Goal: Task Accomplishment & Management: Use online tool/utility

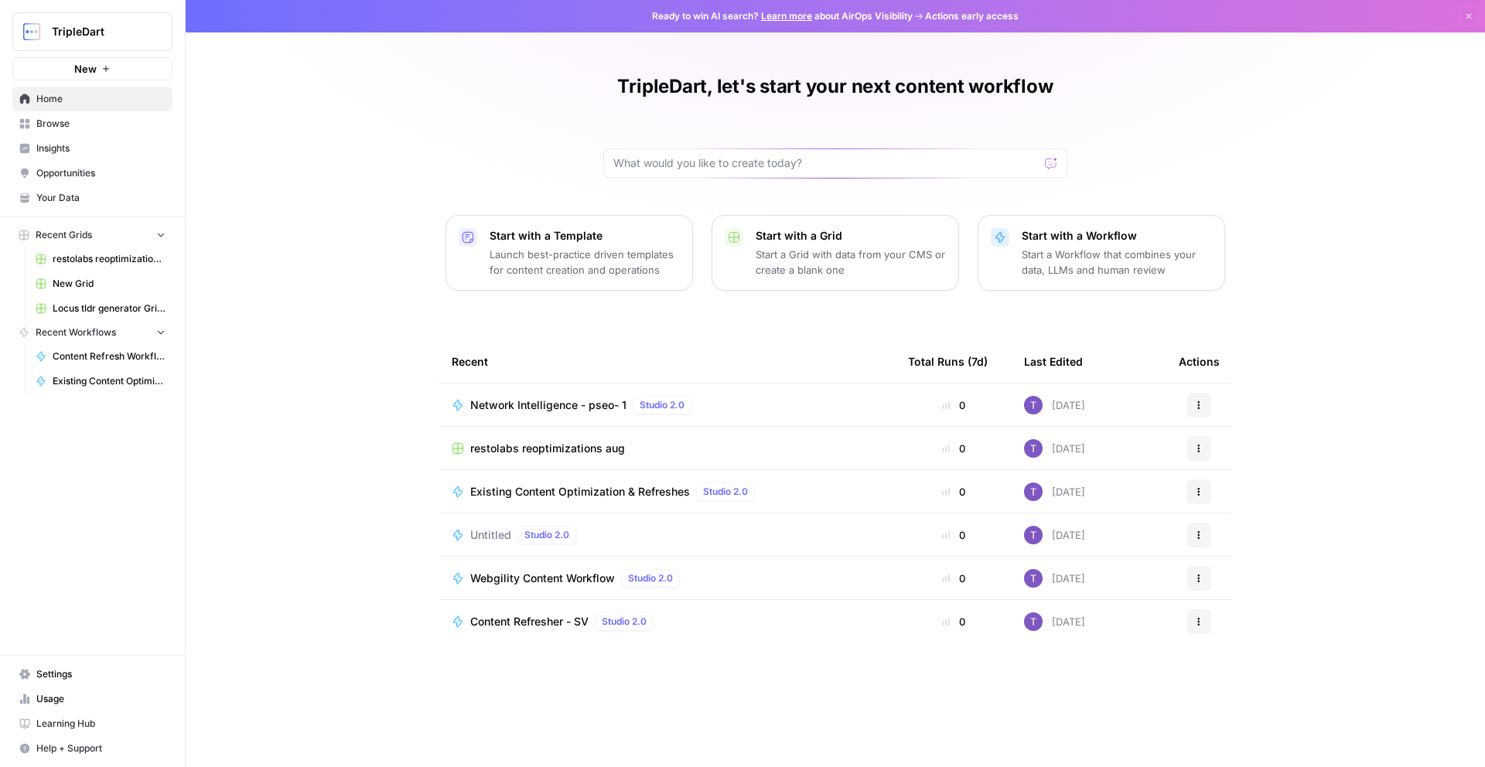
click at [58, 694] on span "Usage" at bounding box center [100, 699] width 129 height 14
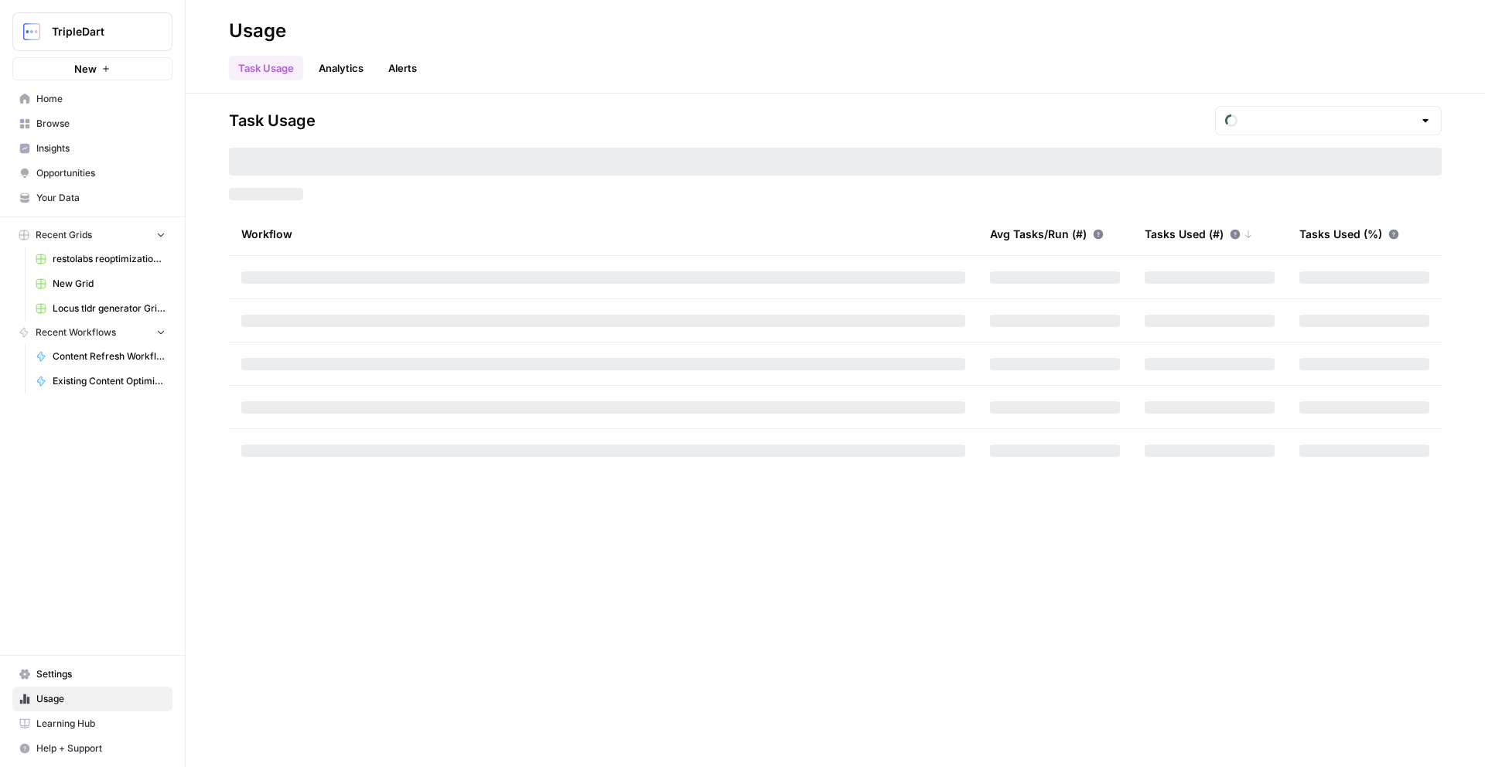
type input "October Tasks"
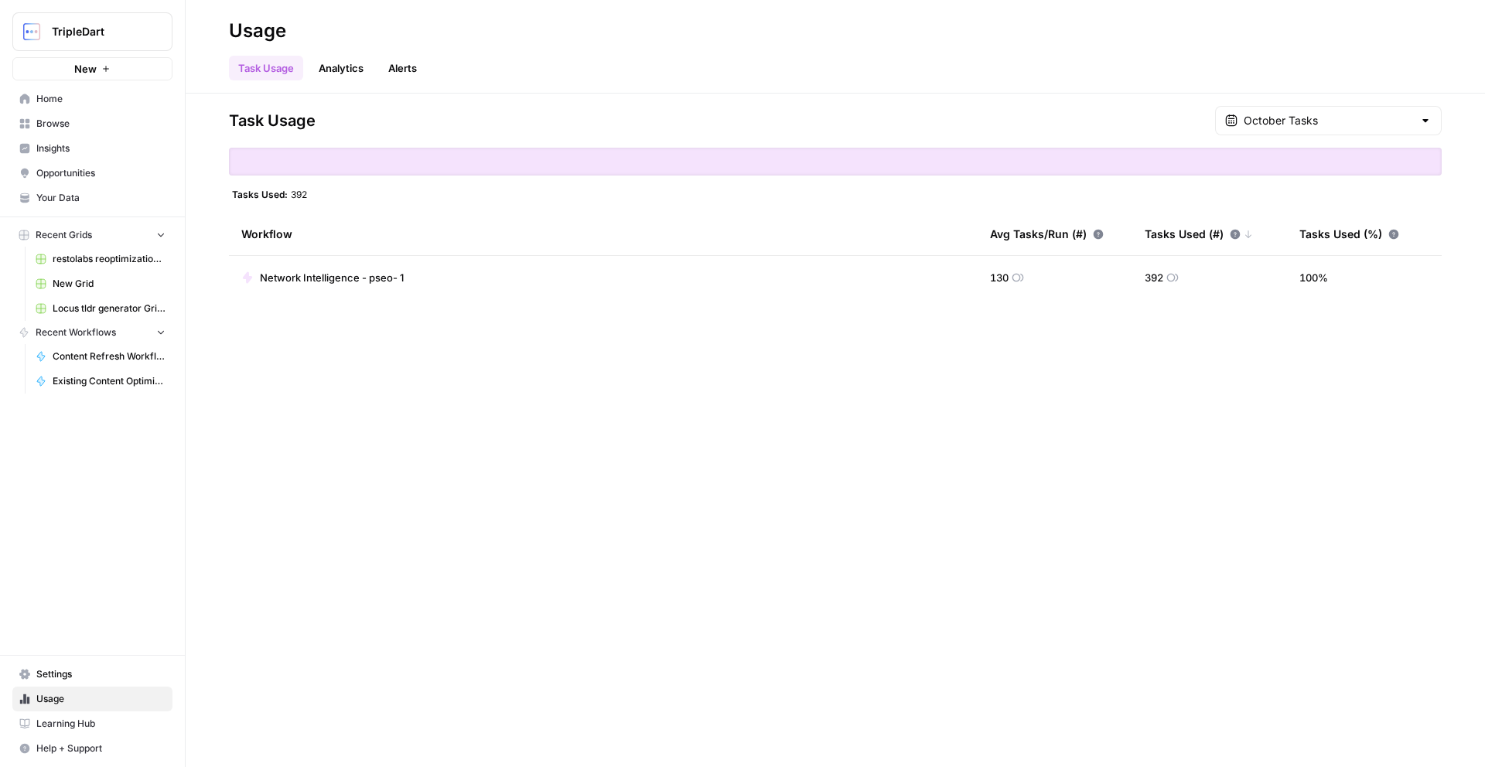
click at [350, 70] on link "Analytics" at bounding box center [340, 68] width 63 height 25
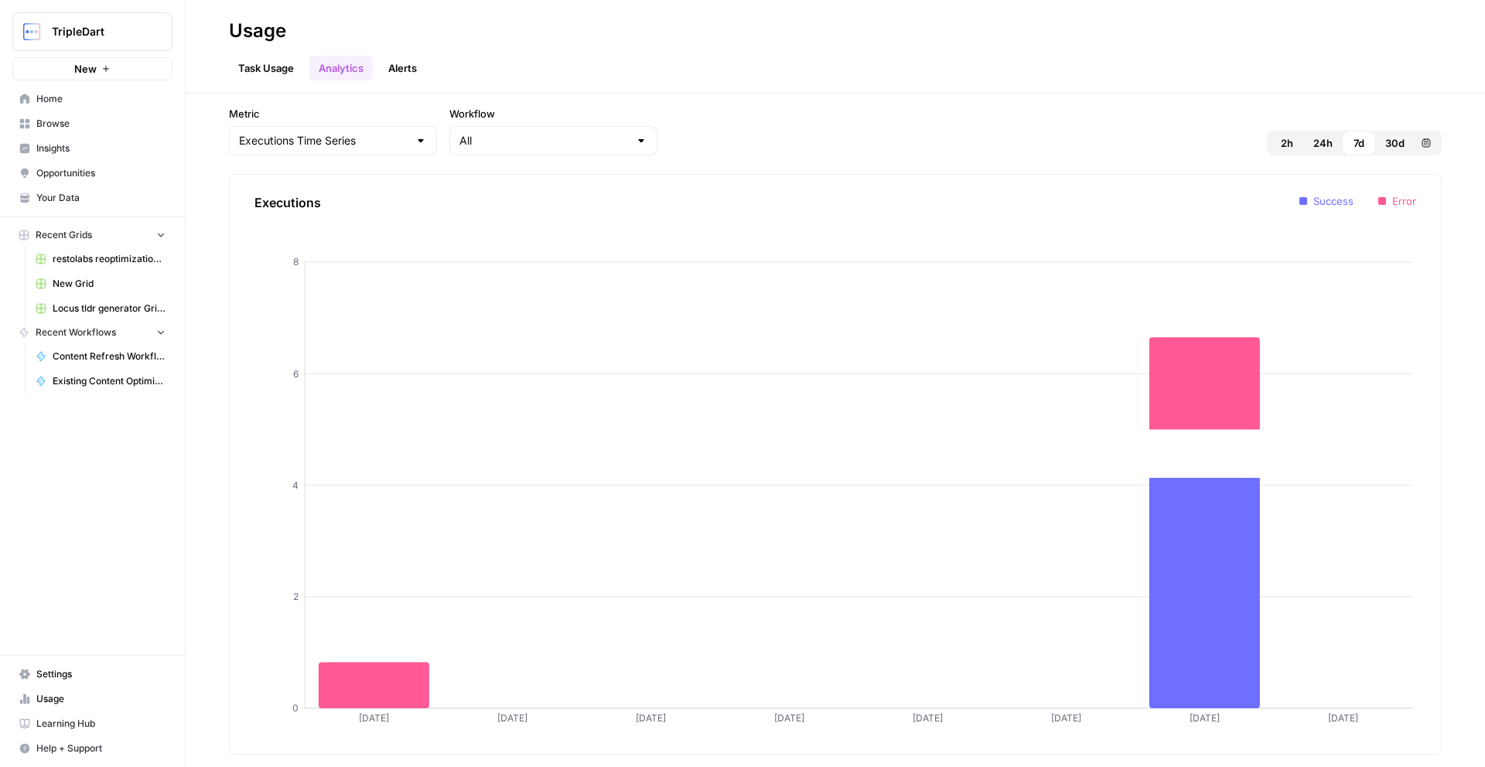
click at [389, 70] on link "Alerts" at bounding box center [402, 68] width 47 height 25
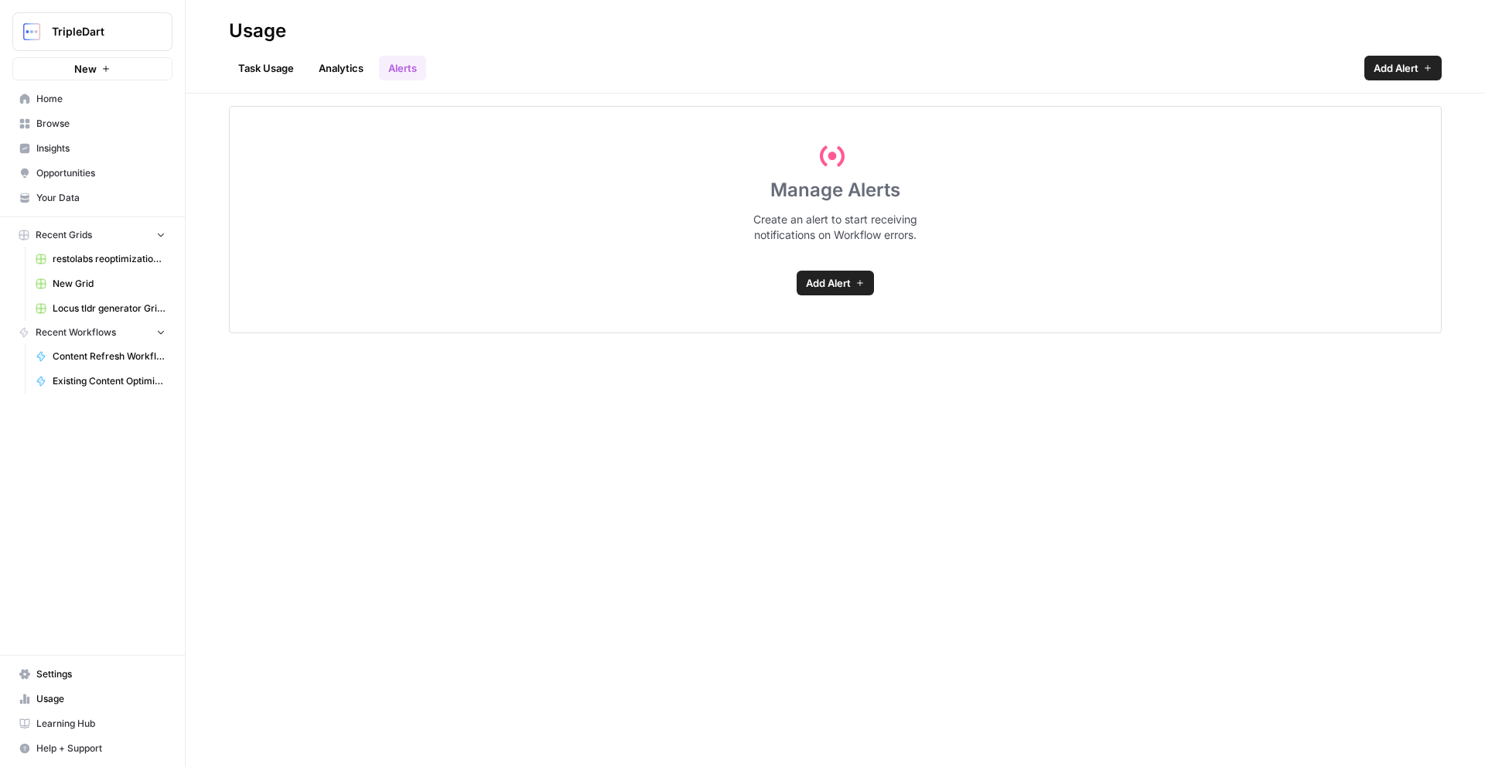
click at [259, 67] on link "Task Usage" at bounding box center [266, 68] width 74 height 25
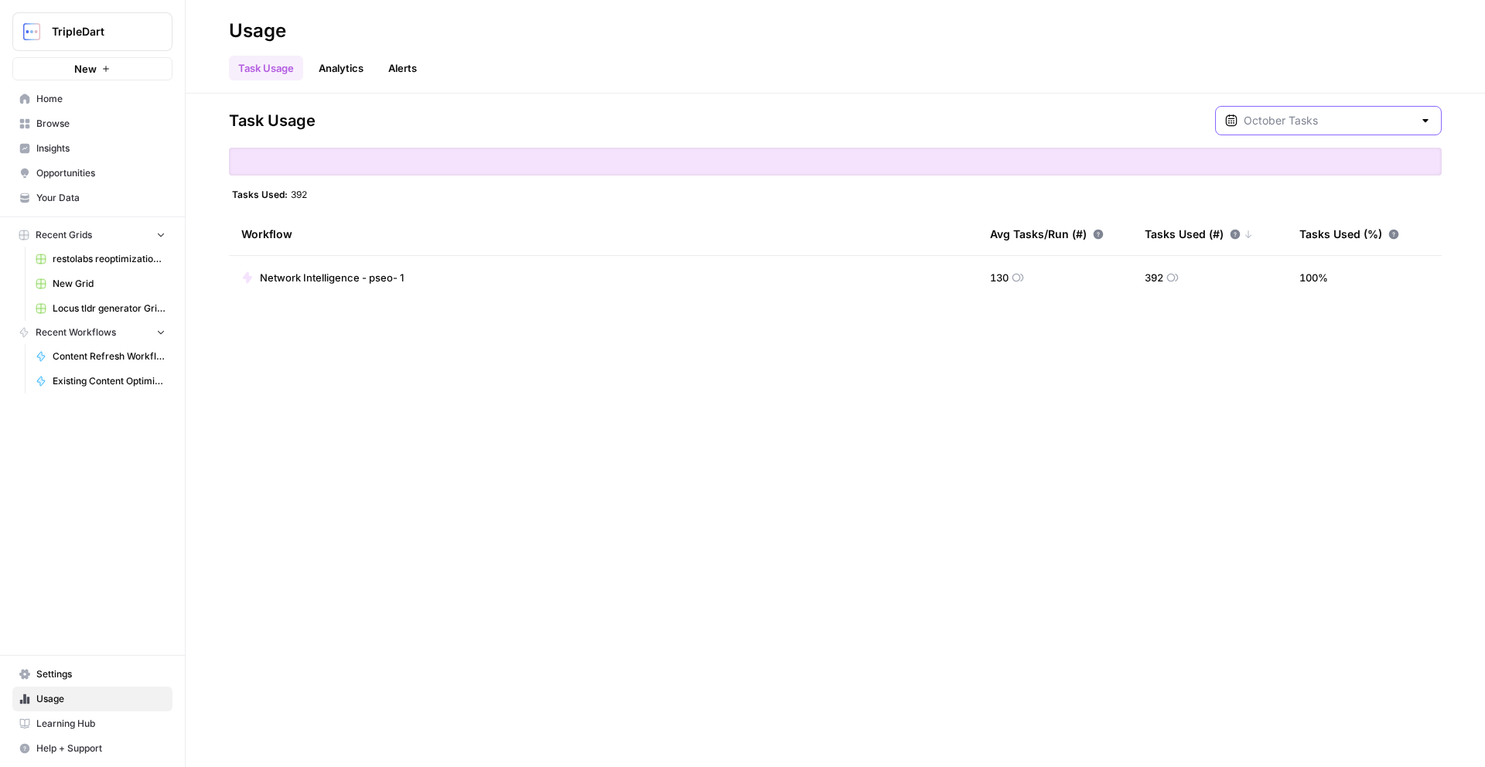
click at [1359, 120] on input "text" at bounding box center [1327, 120] width 169 height 15
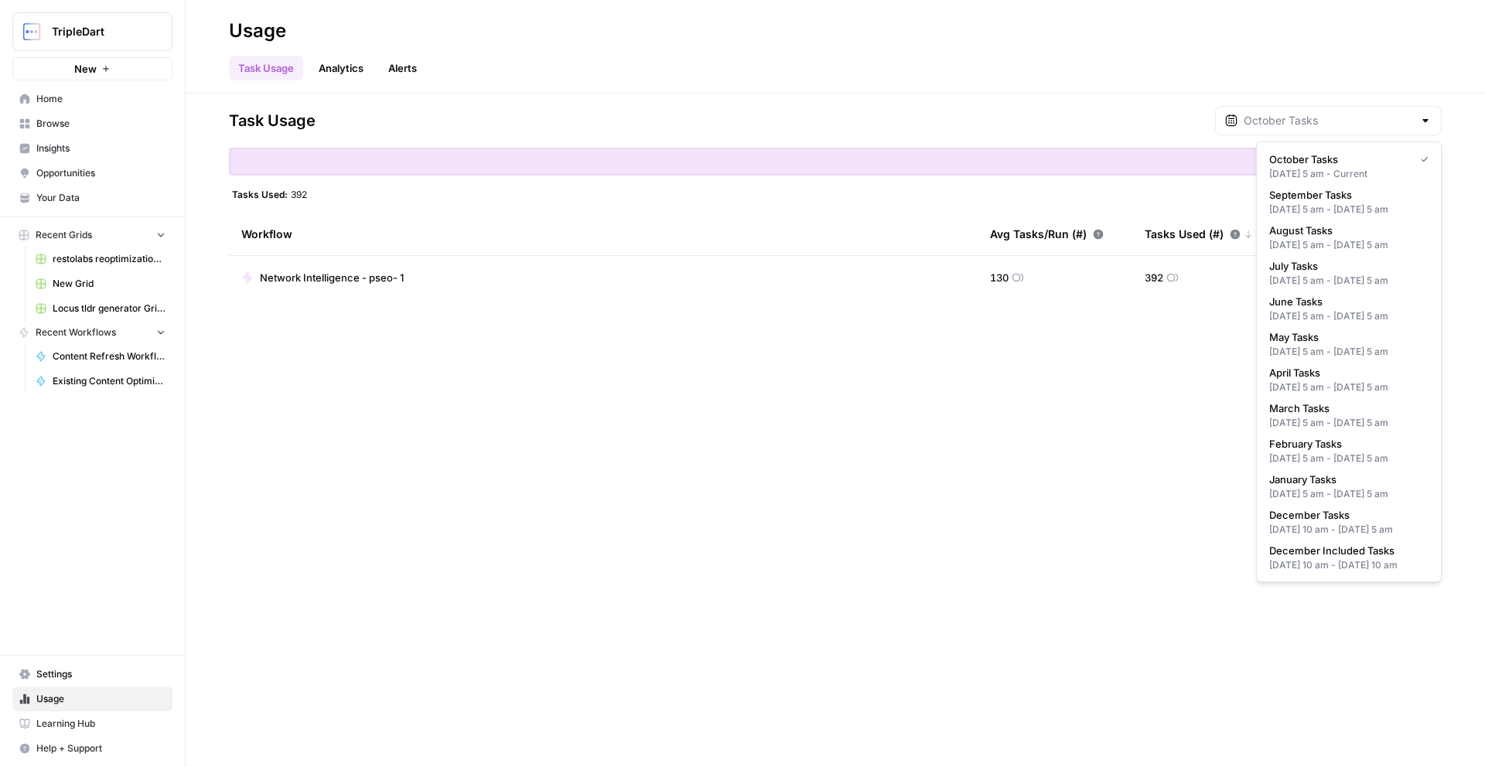
type input "October Tasks"
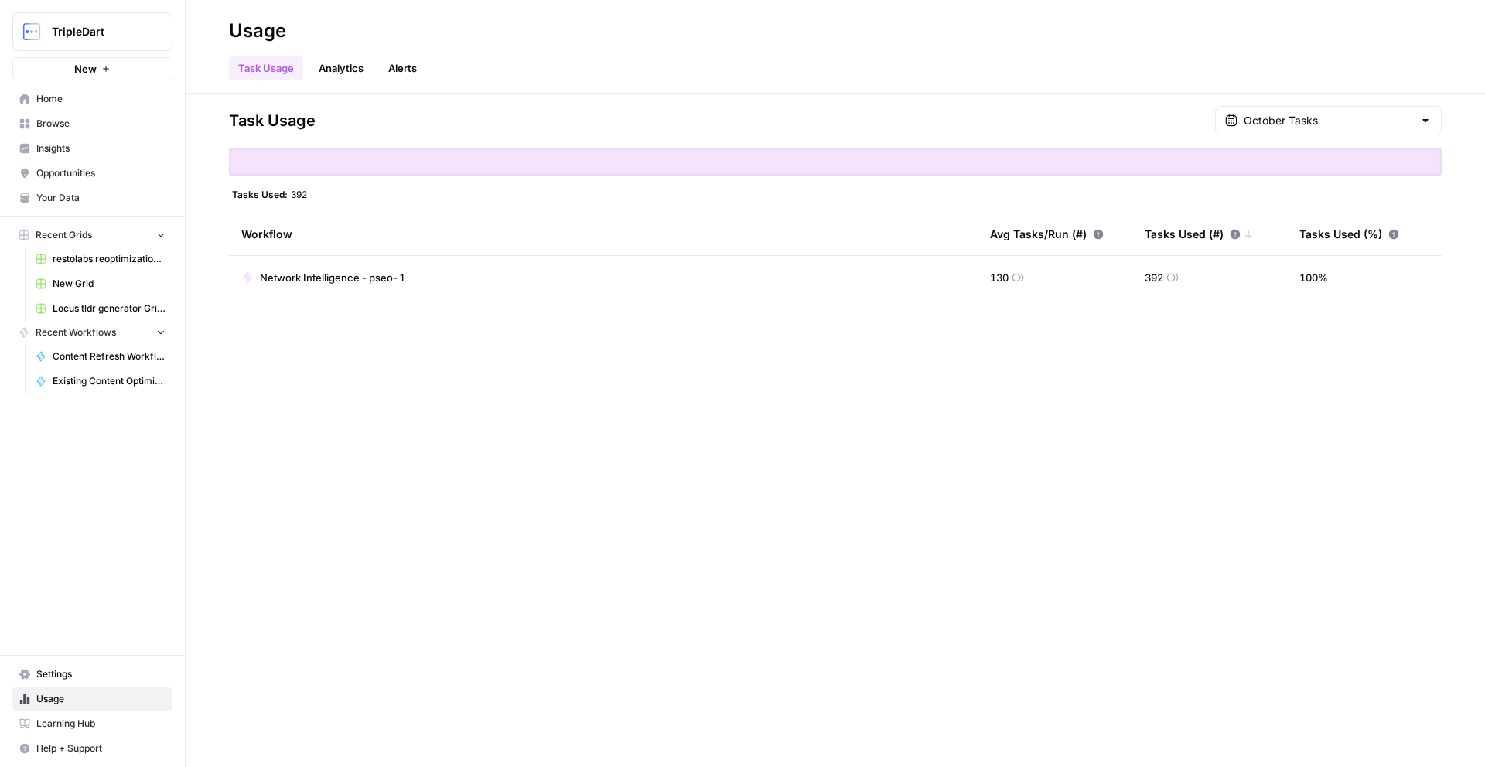
click at [344, 62] on link "Analytics" at bounding box center [340, 68] width 63 height 25
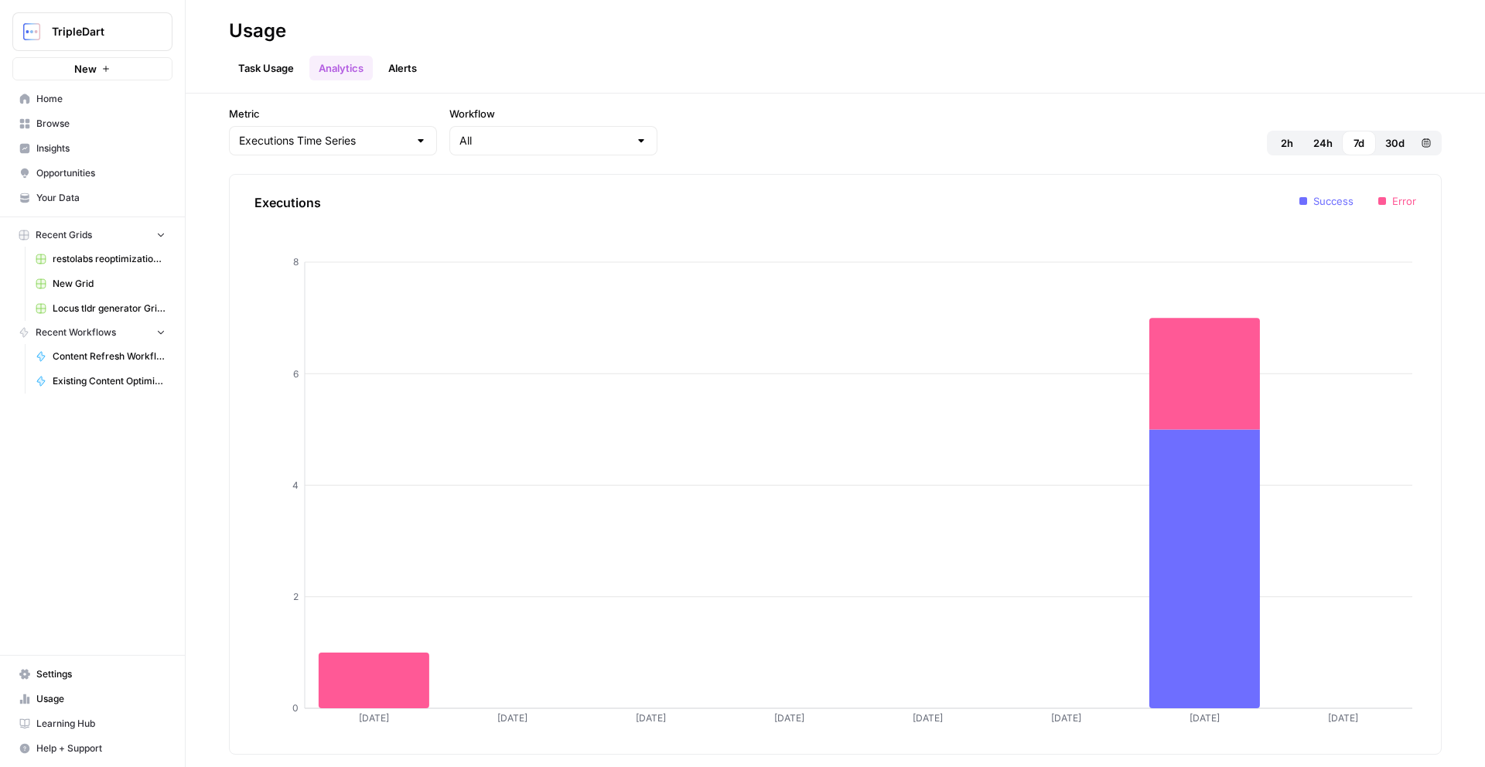
click at [281, 64] on link "Task Usage" at bounding box center [266, 68] width 74 height 25
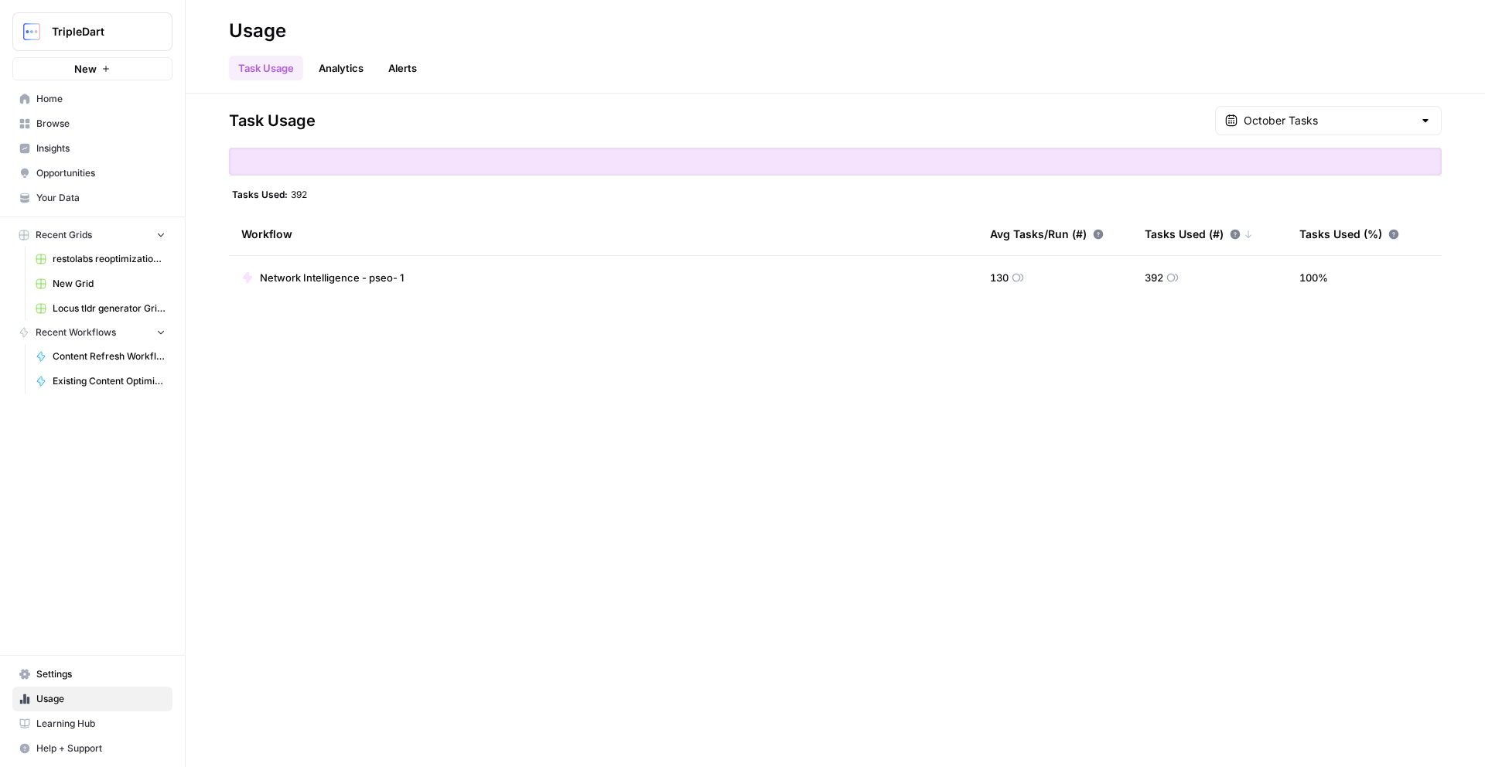
click at [64, 679] on span "Settings" at bounding box center [100, 674] width 129 height 14
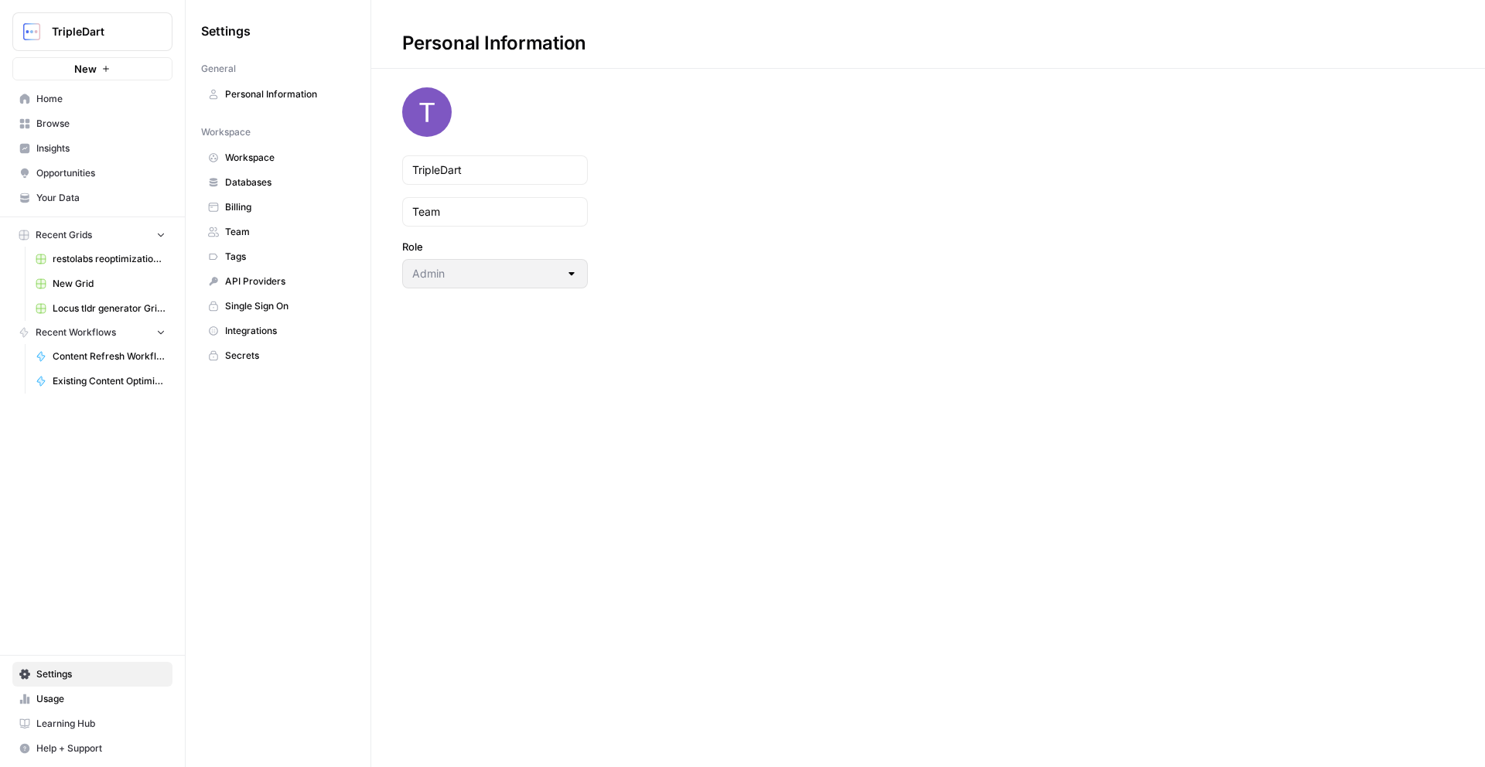
click at [253, 203] on span "Billing" at bounding box center [286, 207] width 123 height 14
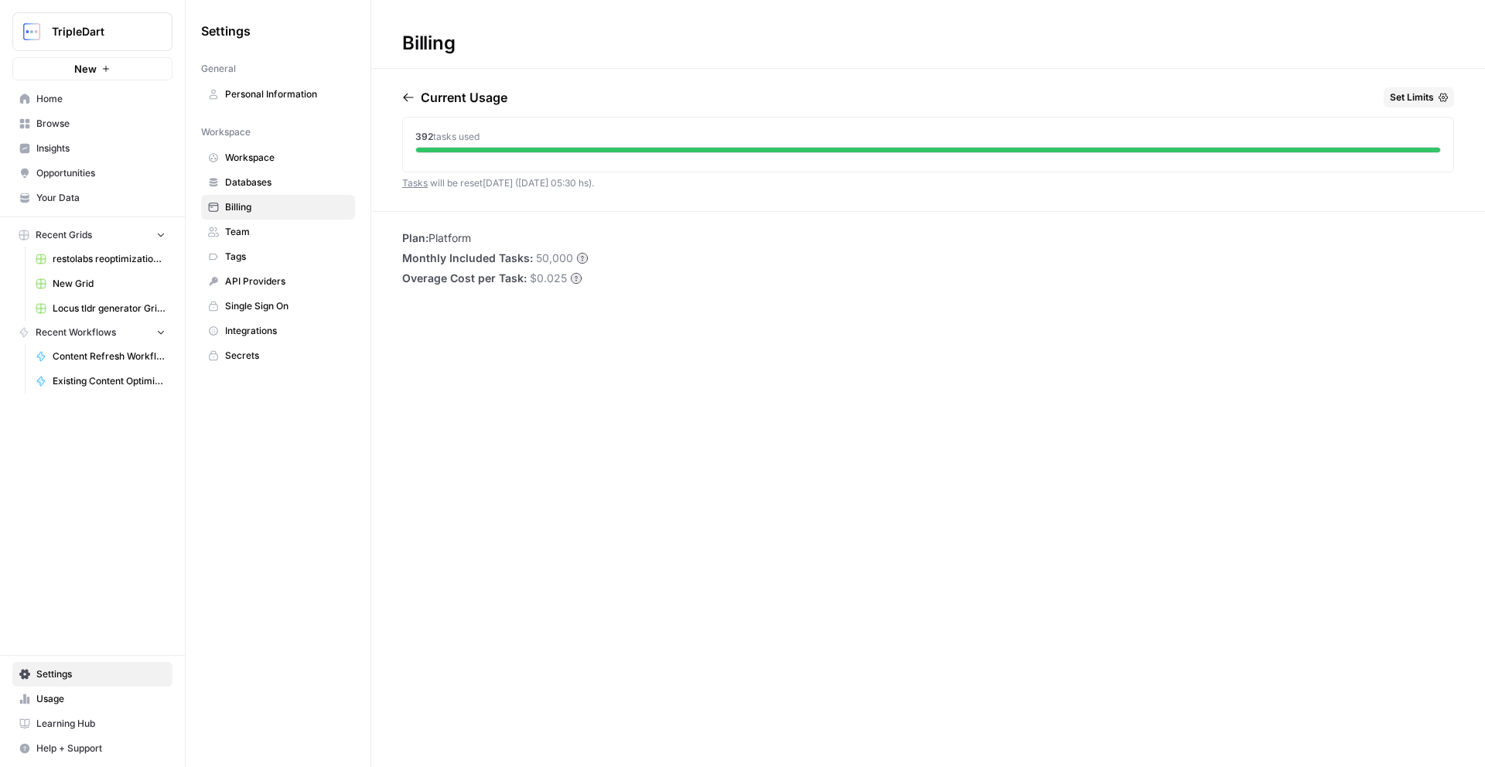
click at [104, 60] on button "New" at bounding box center [92, 68] width 160 height 23
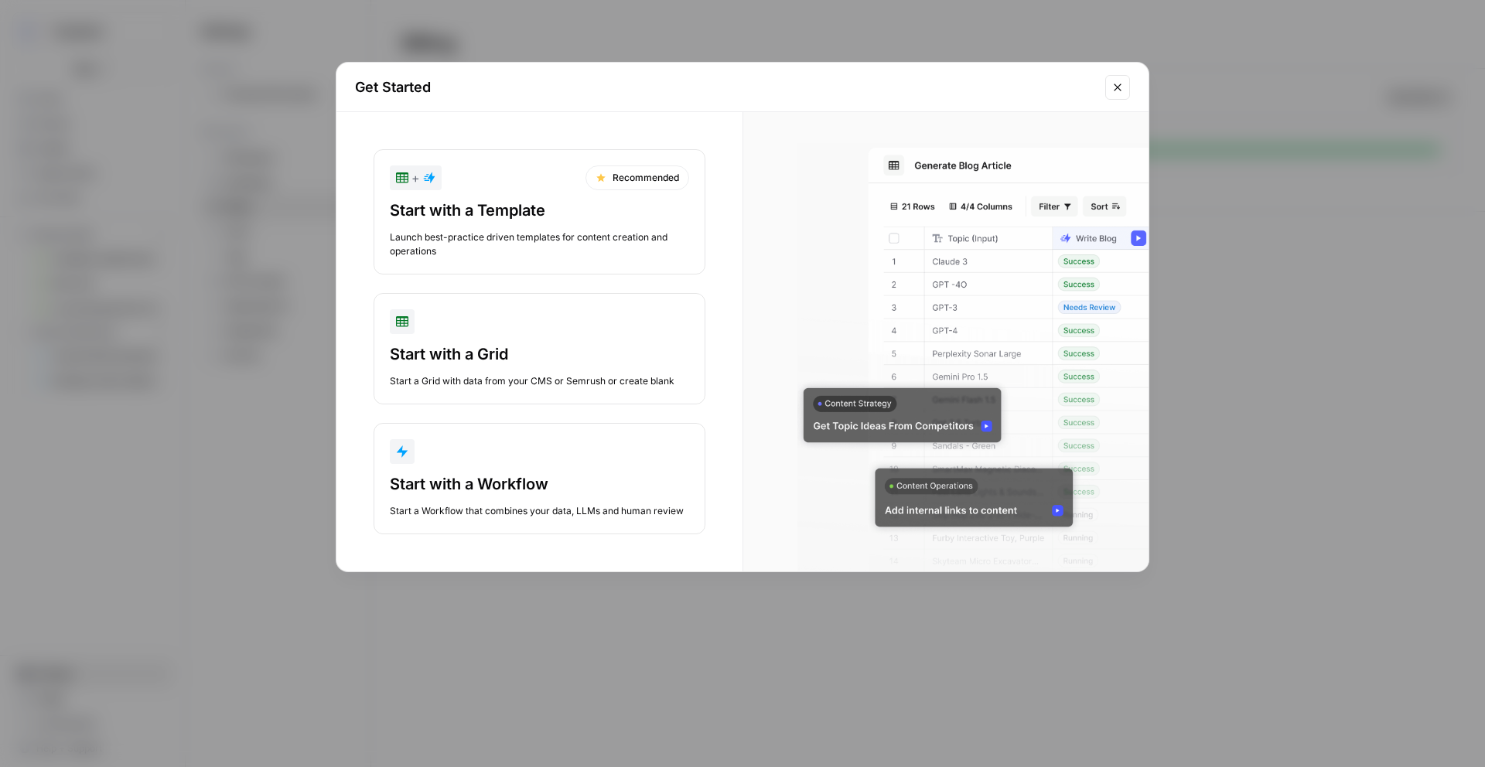
click at [582, 177] on div "+ Recommended" at bounding box center [539, 177] width 299 height 25
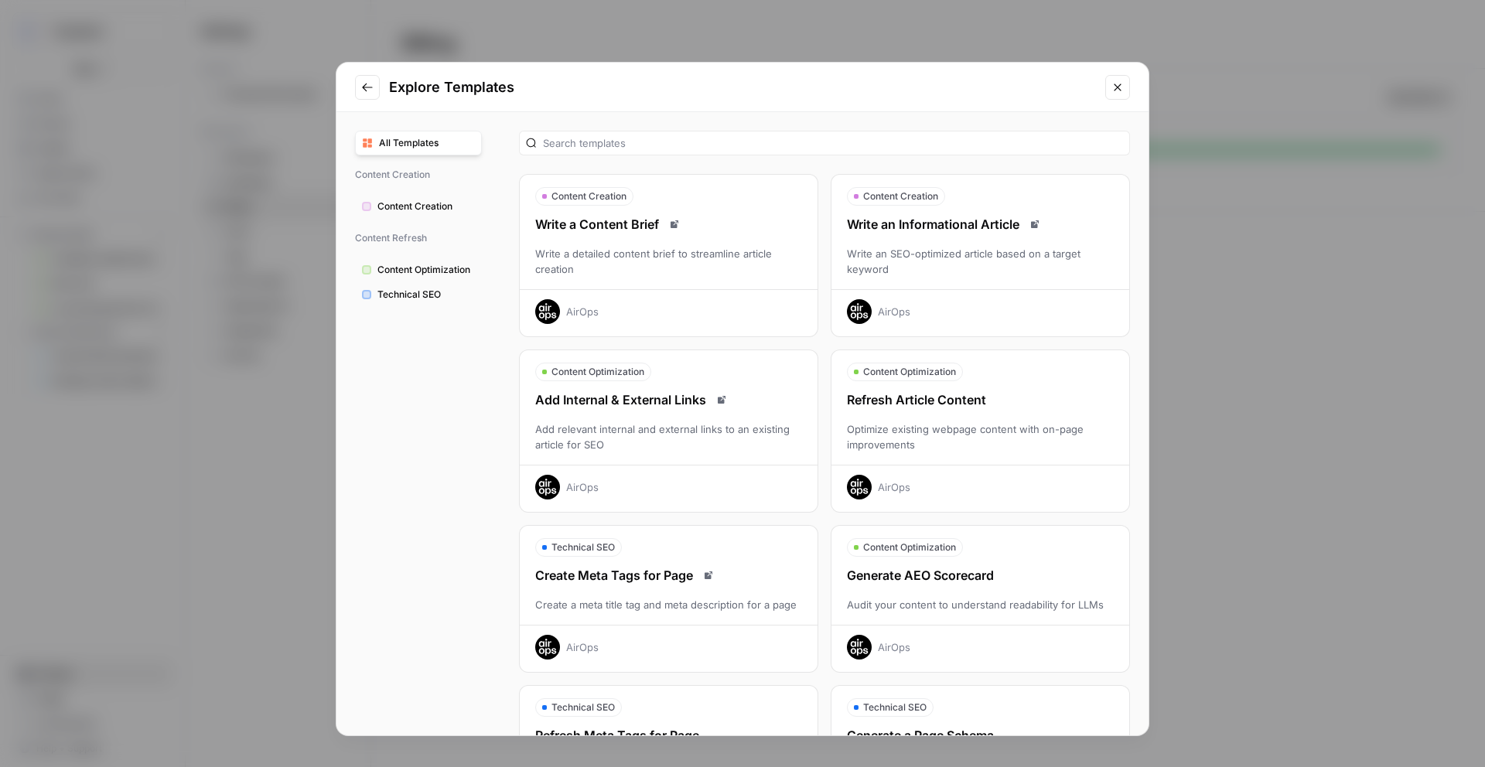
scroll to position [292, 0]
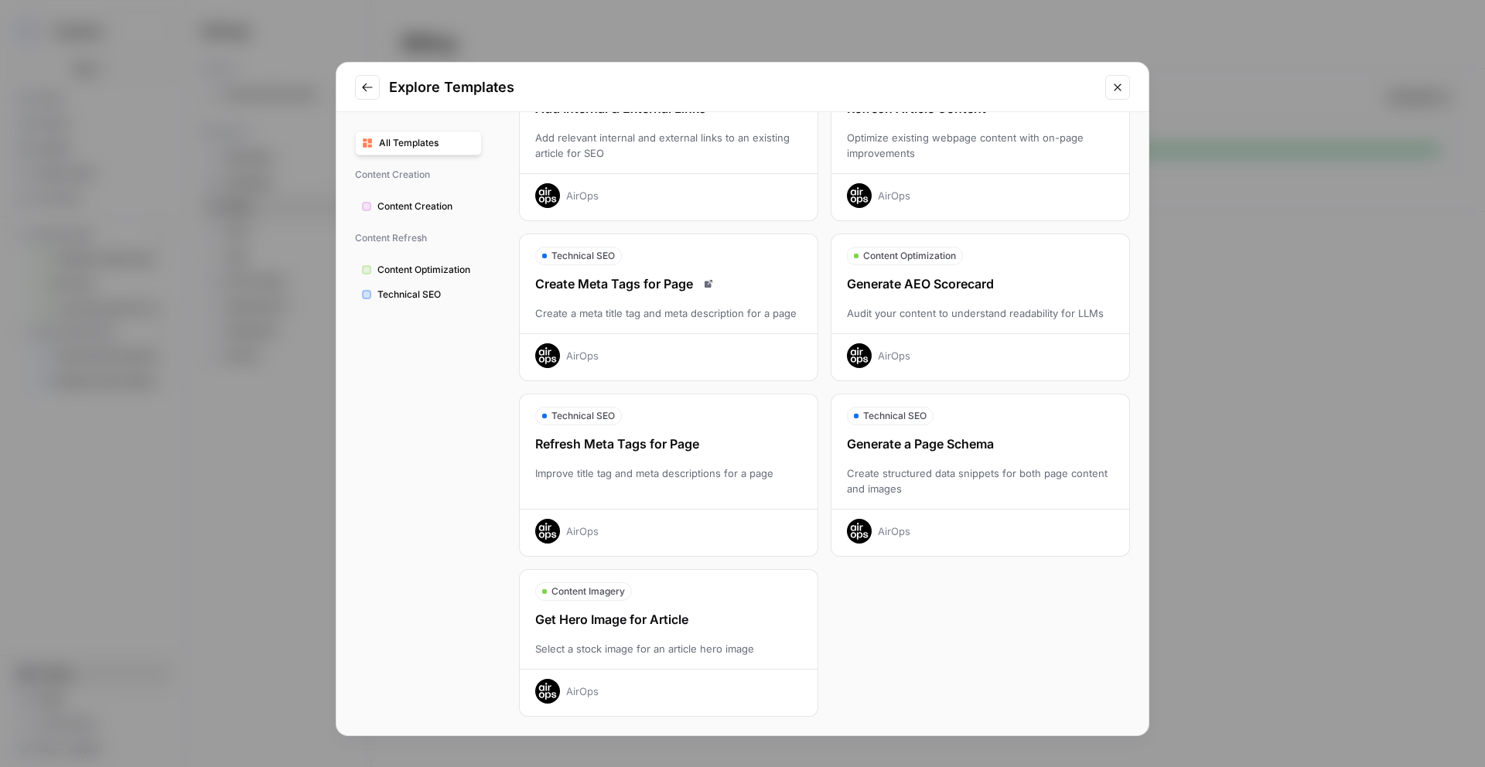
click at [929, 320] on div "Audit your content to understand readability for LLMs" at bounding box center [980, 312] width 298 height 15
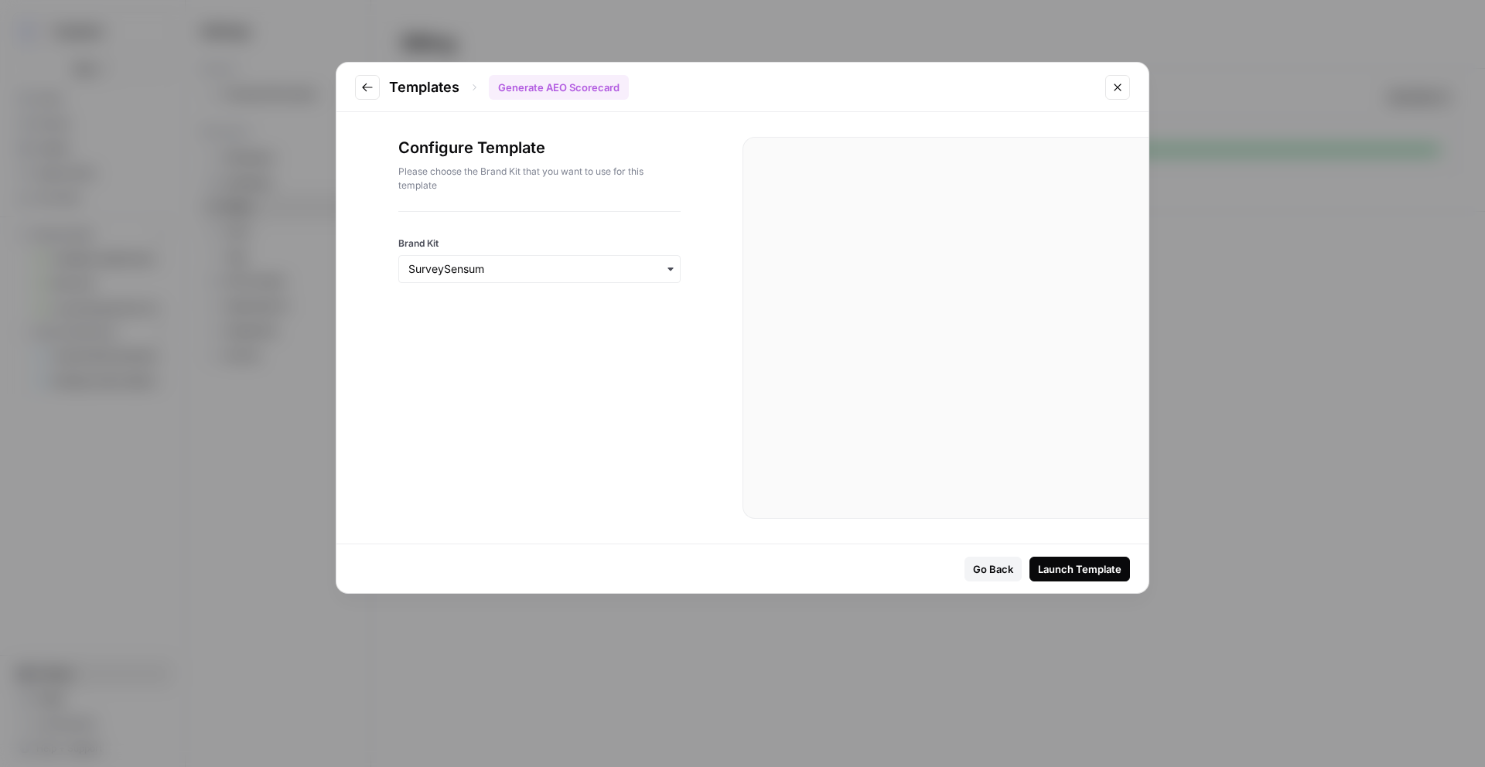
click at [1073, 558] on button "Launch Template" at bounding box center [1079, 569] width 101 height 25
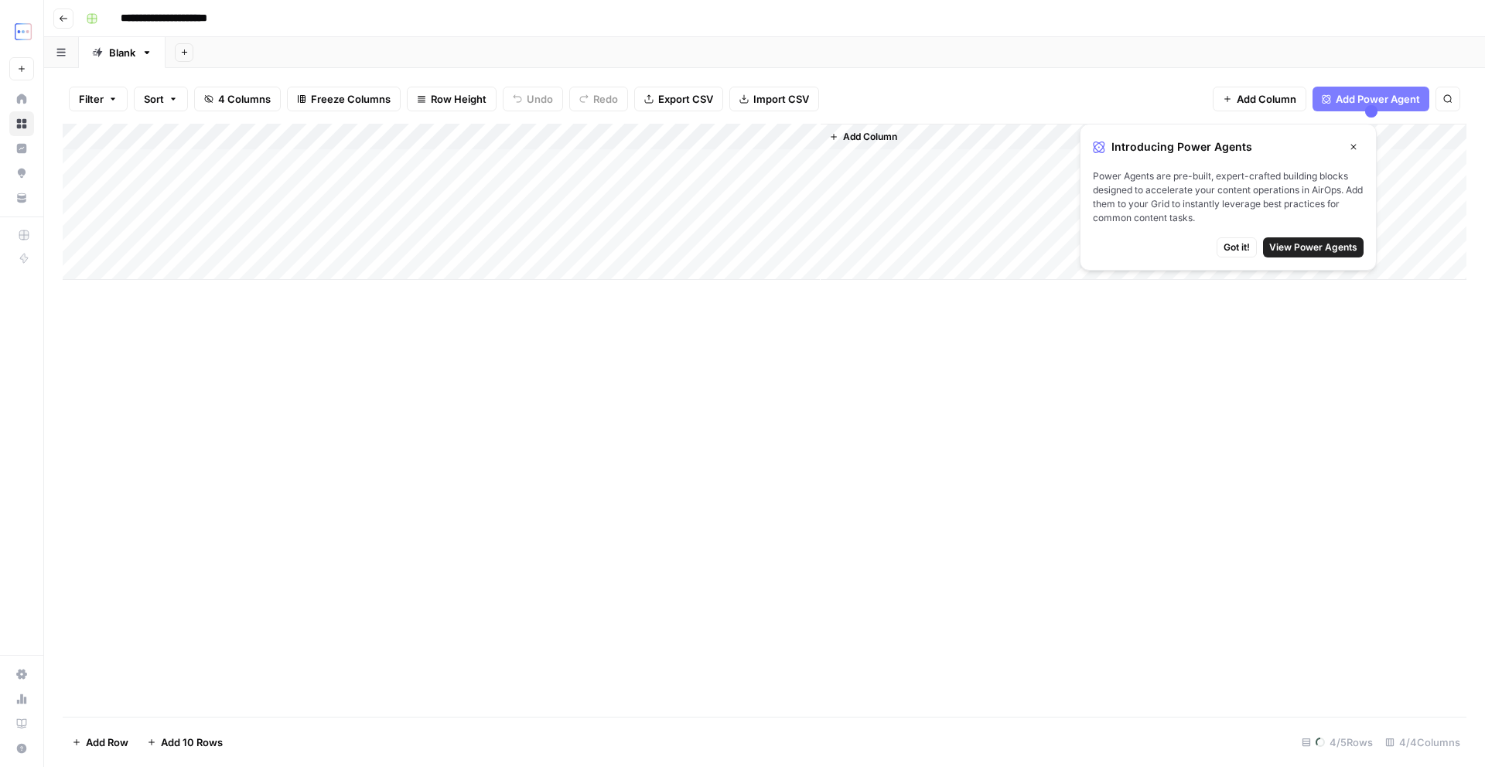
click at [1247, 244] on span "Got it!" at bounding box center [1236, 247] width 26 height 14
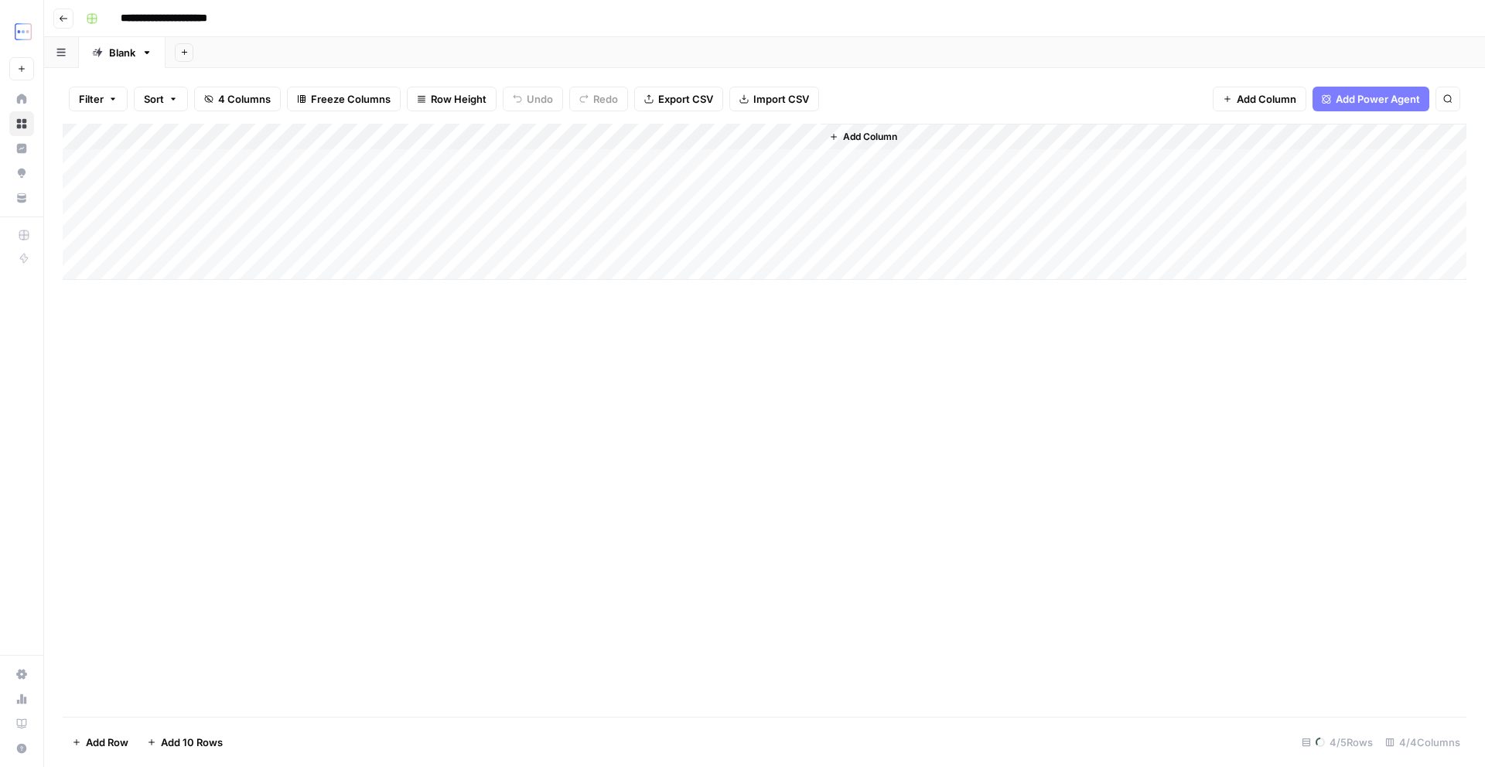
click at [475, 138] on div "Add Column" at bounding box center [764, 202] width 1403 height 156
click at [613, 137] on div "Add Column" at bounding box center [764, 202] width 1403 height 156
click at [808, 136] on div "Add Column" at bounding box center [764, 202] width 1403 height 156
click at [639, 395] on div "Add Column" at bounding box center [764, 420] width 1403 height 593
click at [281, 138] on div "Add Column" at bounding box center [764, 202] width 1403 height 156
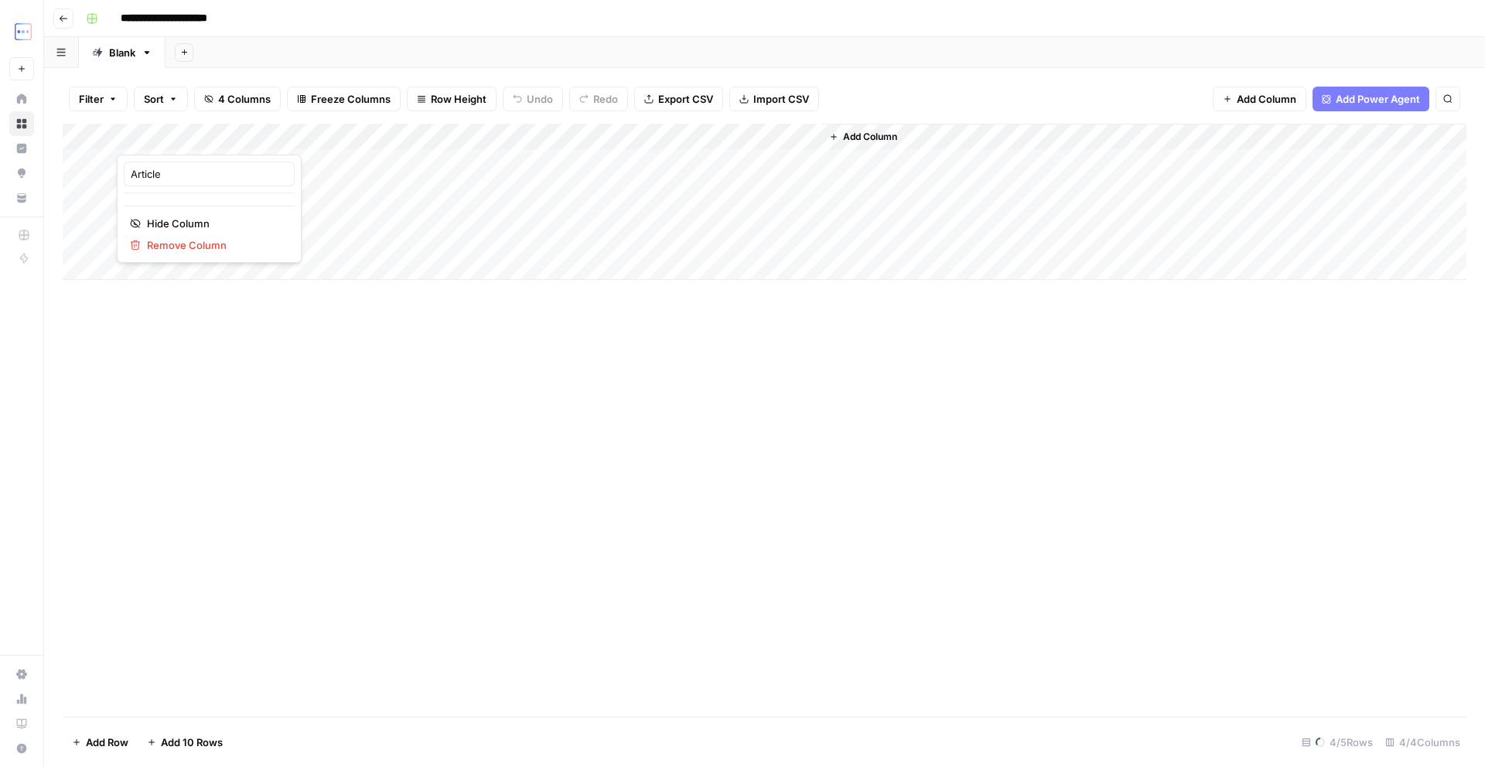
click at [476, 133] on div "Add Column" at bounding box center [764, 202] width 1403 height 156
click at [613, 136] on div "Add Column" at bounding box center [764, 202] width 1403 height 156
click at [566, 176] on input "Scorecard" at bounding box center [579, 173] width 157 height 15
click at [717, 142] on div "Add Column" at bounding box center [764, 202] width 1403 height 156
click at [735, 522] on div "Add Column" at bounding box center [764, 420] width 1403 height 593
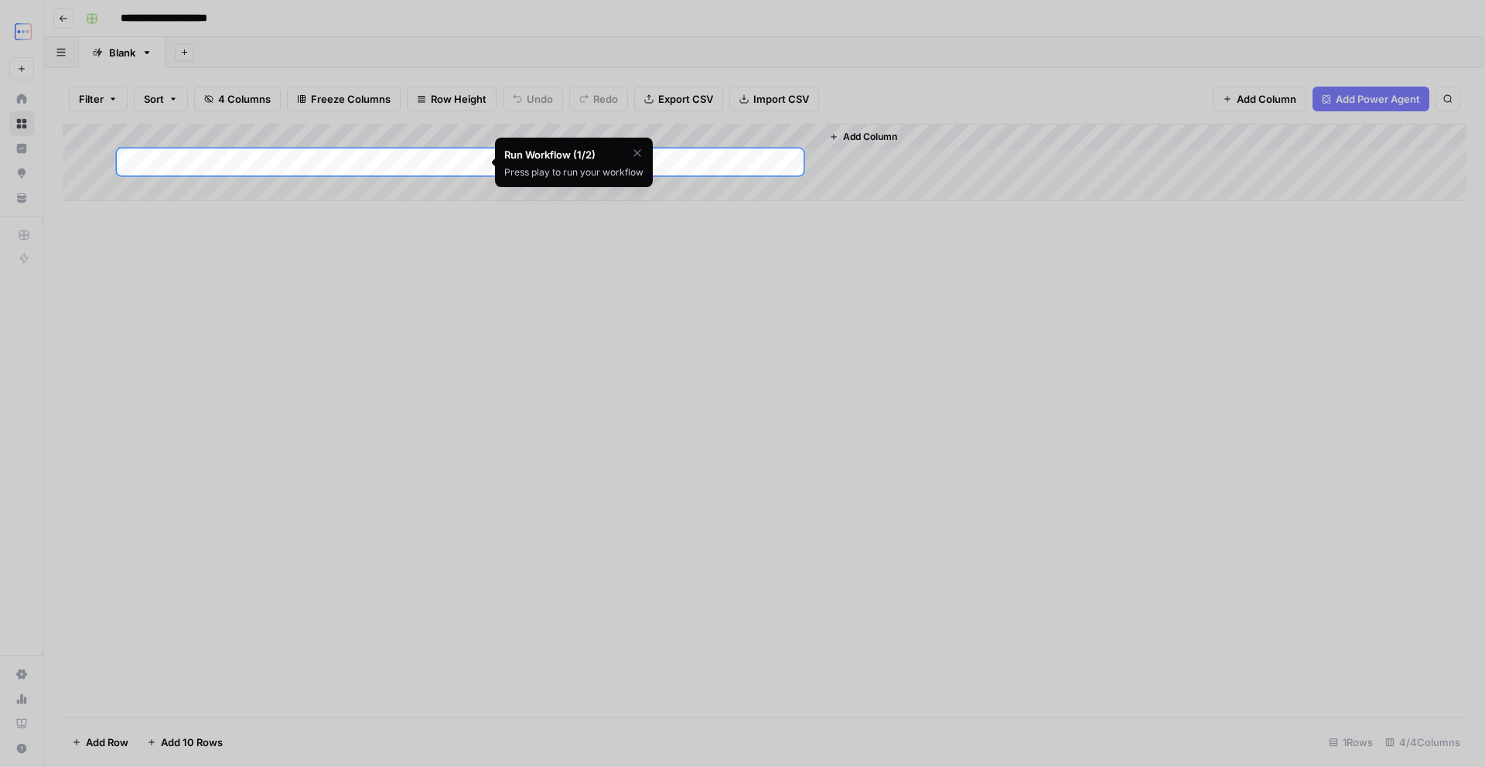
click at [634, 152] on icon "button" at bounding box center [637, 153] width 12 height 12
click at [582, 196] on span "Skip Tutorial" at bounding box center [596, 192] width 49 height 12
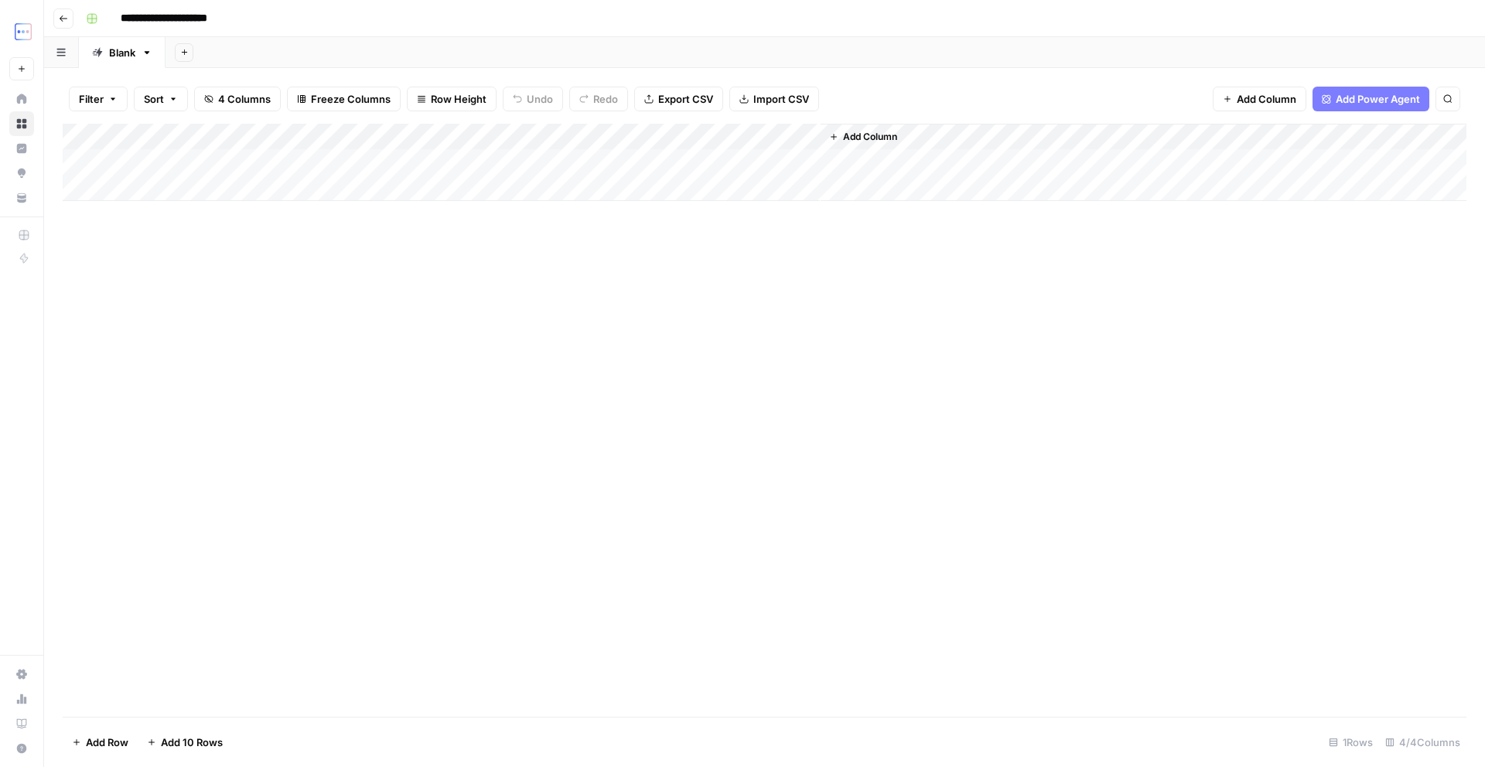
click at [452, 135] on div "Add Column" at bounding box center [764, 162] width 1403 height 77
click at [616, 137] on div "Add Column" at bounding box center [764, 162] width 1403 height 77
